Goal: Task Accomplishment & Management: Manage account settings

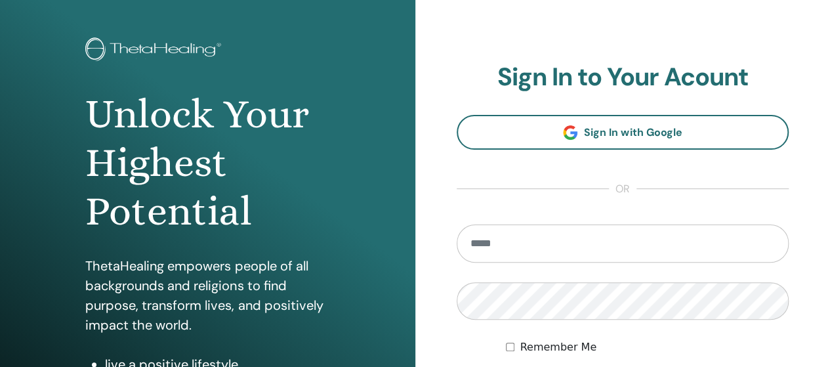
scroll to position [66, 0]
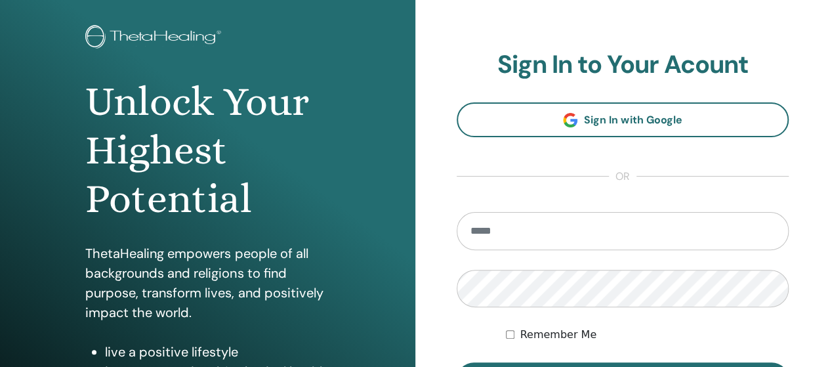
click at [516, 221] on input "email" at bounding box center [623, 231] width 333 height 38
type input "**********"
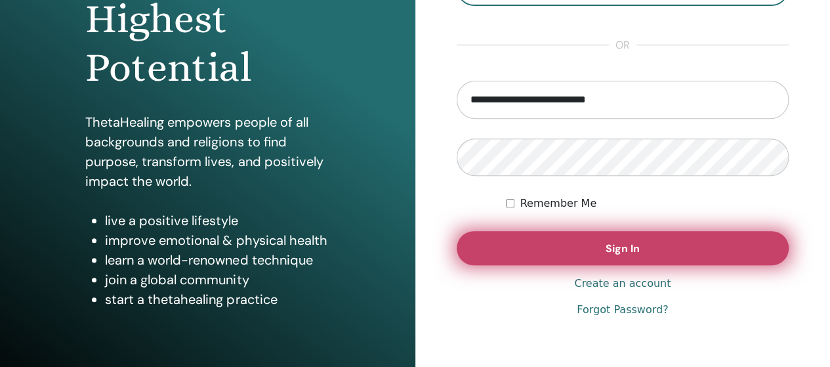
click at [540, 251] on button "Sign In" at bounding box center [623, 248] width 333 height 34
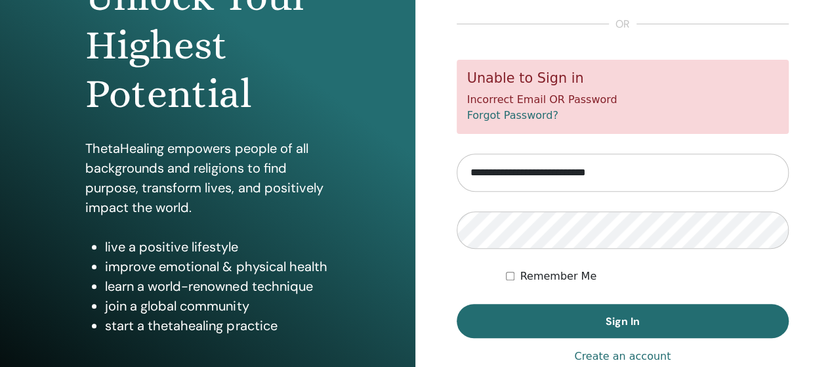
scroll to position [197, 0]
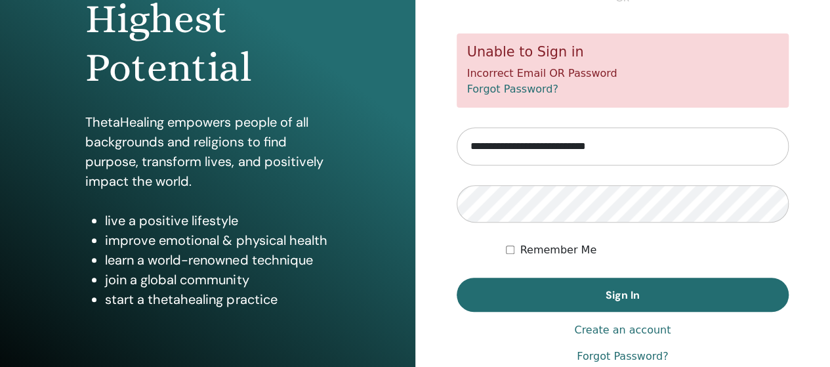
drag, startPoint x: 731, startPoint y: 249, endPoint x: 691, endPoint y: 237, distance: 42.4
click at [731, 249] on div "Remember Me" at bounding box center [647, 250] width 283 height 16
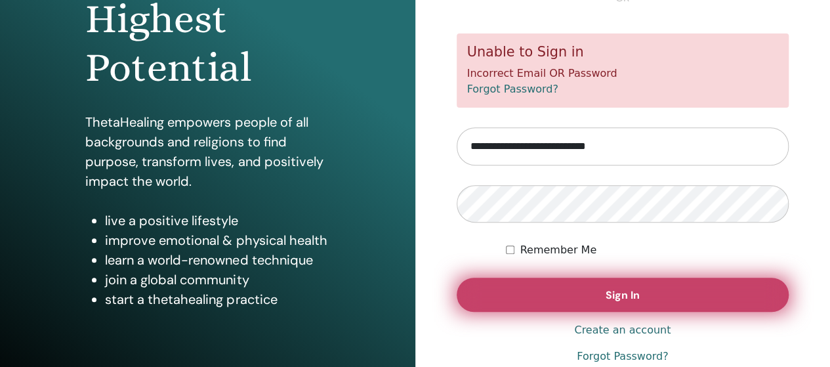
click at [555, 292] on button "Sign In" at bounding box center [623, 295] width 333 height 34
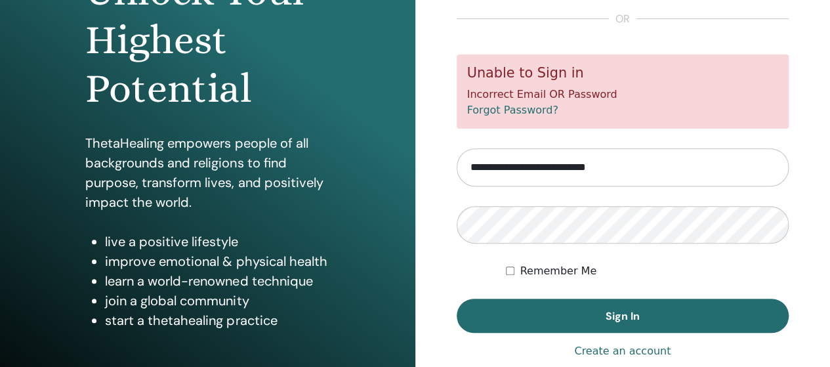
scroll to position [197, 0]
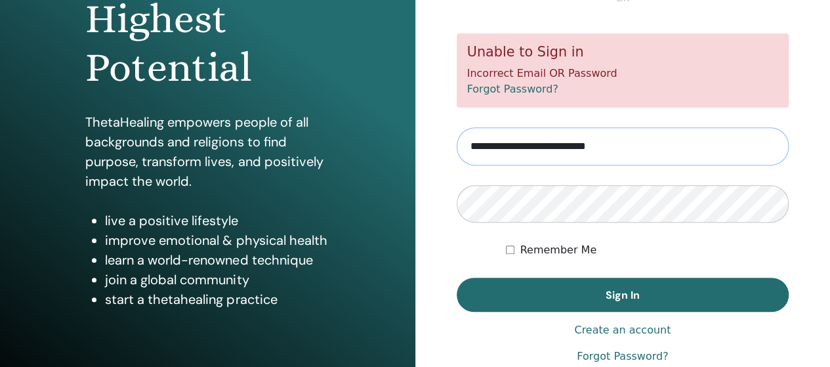
drag, startPoint x: 668, startPoint y: 150, endPoint x: 458, endPoint y: 140, distance: 210.9
click at [458, 140] on input "**********" at bounding box center [623, 146] width 333 height 38
